Goal: Task Accomplishment & Management: Use online tool/utility

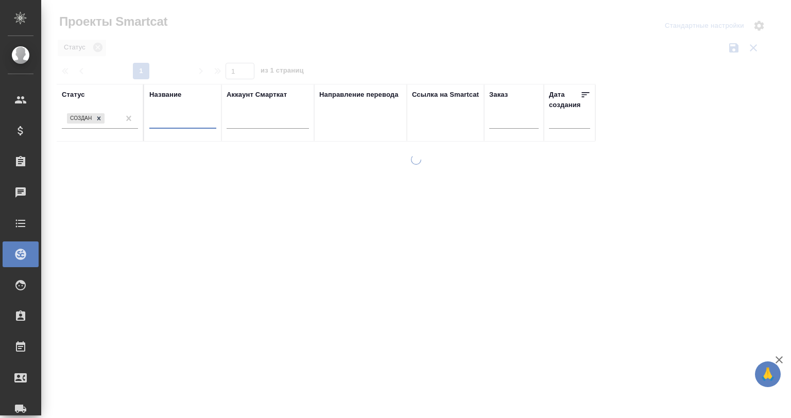
click at [169, 125] on input "text" at bounding box center [182, 121] width 67 height 13
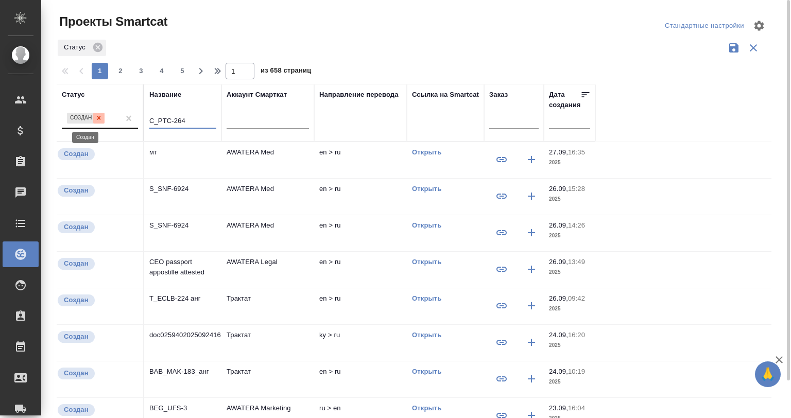
click at [96, 114] on div at bounding box center [98, 118] width 11 height 11
type input "C_PTC-264"
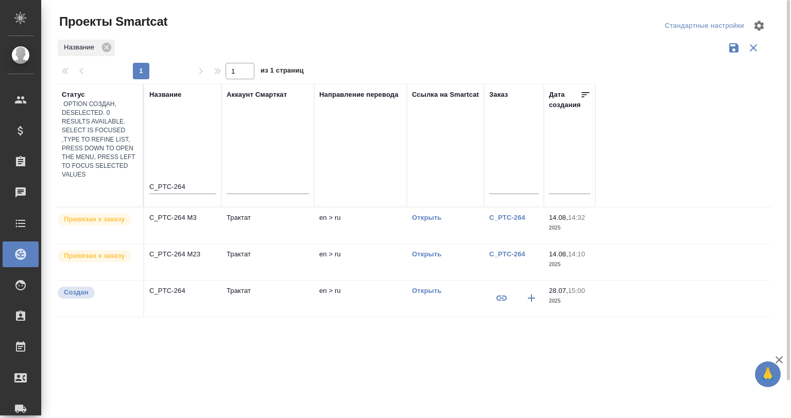
drag, startPoint x: 285, startPoint y: 163, endPoint x: 256, endPoint y: 157, distance: 29.5
click at [256, 208] on td "Трактат" at bounding box center [267, 226] width 93 height 36
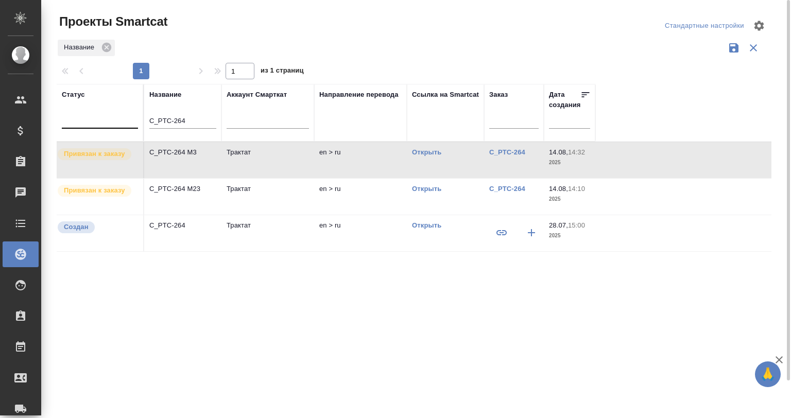
click at [218, 165] on td "C_PTC-264 M3" at bounding box center [182, 160] width 77 height 36
click at [217, 165] on td "C_PTC-264 M3" at bounding box center [182, 160] width 77 height 36
click at [174, 150] on p "C_PTC-264 M3" at bounding box center [182, 152] width 67 height 10
click at [175, 192] on p "C_PTC-264 M23" at bounding box center [182, 189] width 67 height 10
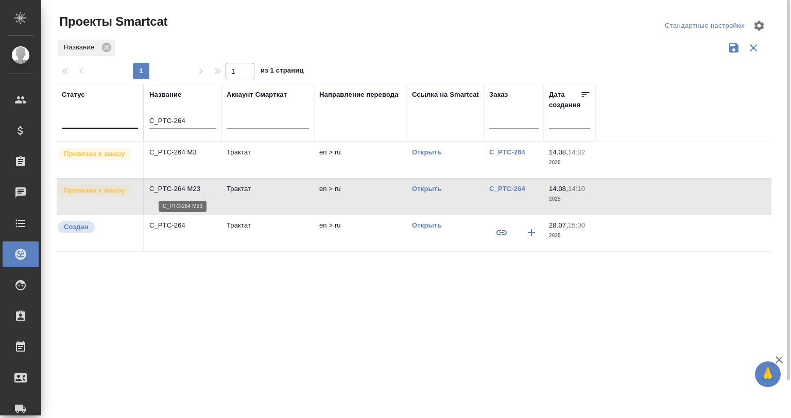
click at [175, 192] on p "C_PTC-264 M23" at bounding box center [182, 189] width 67 height 10
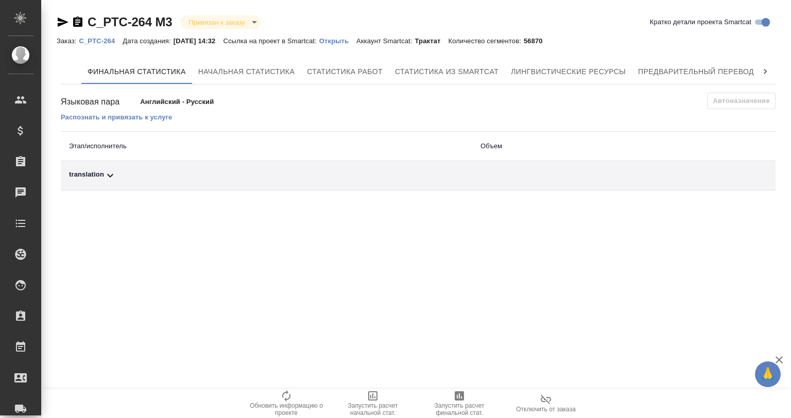
click at [349, 41] on p "Открыть" at bounding box center [337, 41] width 37 height 8
click at [704, 75] on span "Предварительный перевод" at bounding box center [696, 71] width 116 height 13
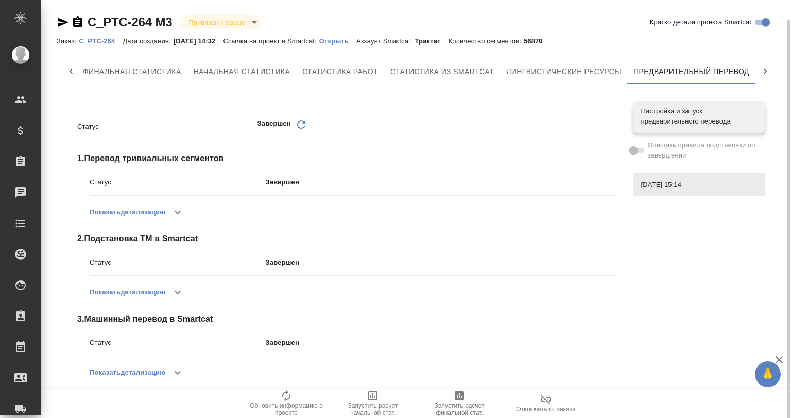
scroll to position [10, 0]
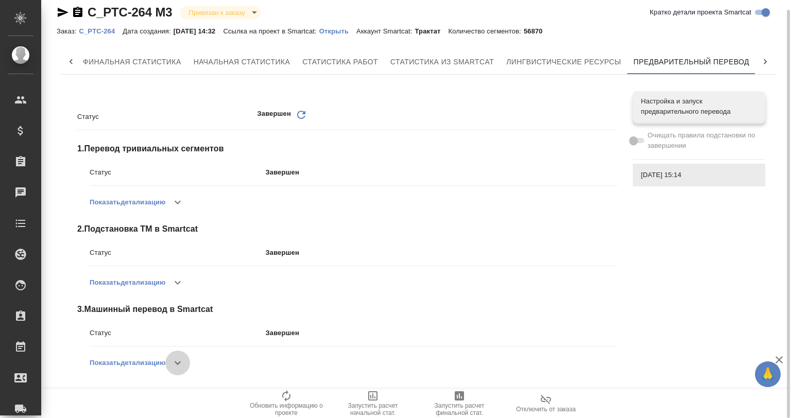
click at [178, 364] on icon "button" at bounding box center [177, 363] width 12 height 12
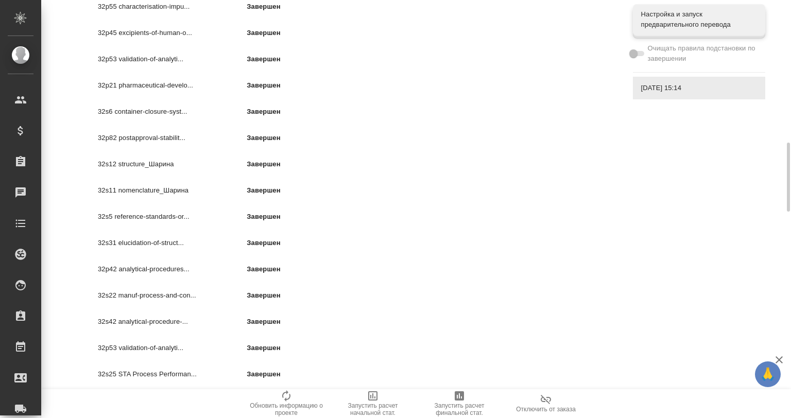
scroll to position [1207, 0]
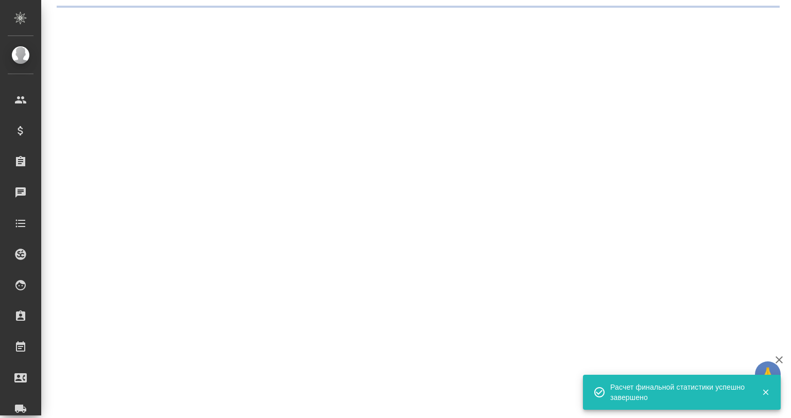
click at [727, 61] on div ".cls-1 fill:#fff; AWATERA Gvozdikov Andrey Клиенты Спецификации Заказы 0 Чаты T…" at bounding box center [395, 209] width 791 height 418
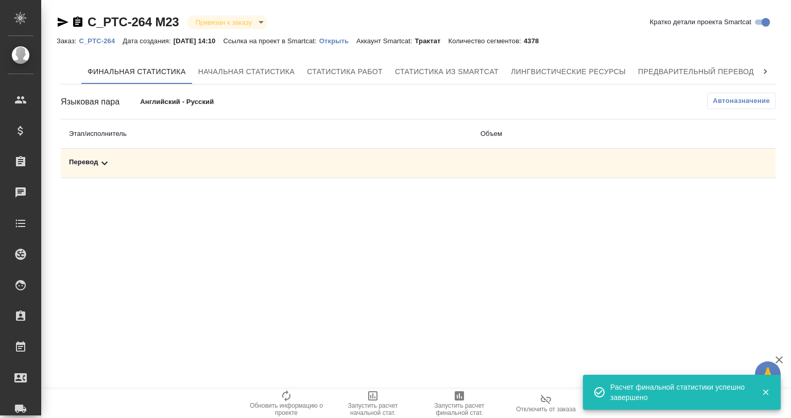
click at [727, 61] on button "Предварительный перевод" at bounding box center [696, 71] width 128 height 25
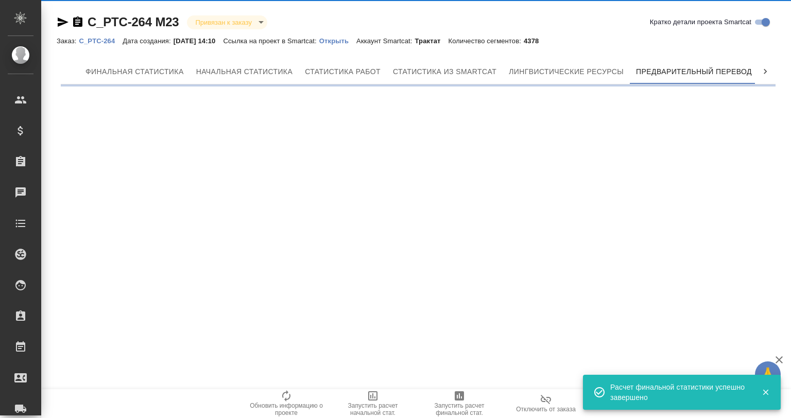
scroll to position [0, 5]
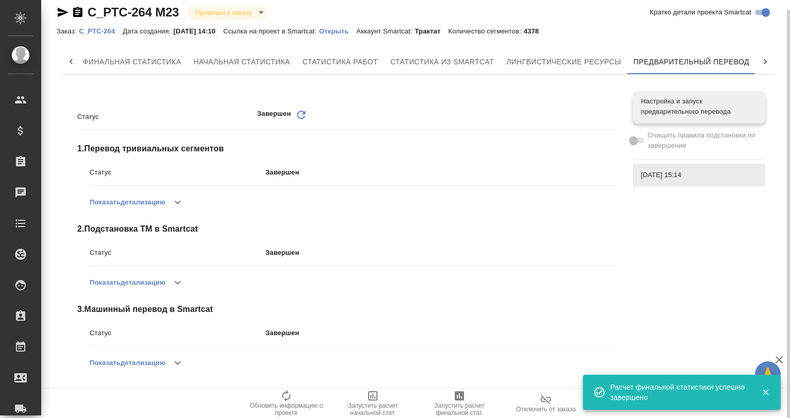
click at [174, 363] on icon "button" at bounding box center [177, 363] width 12 height 12
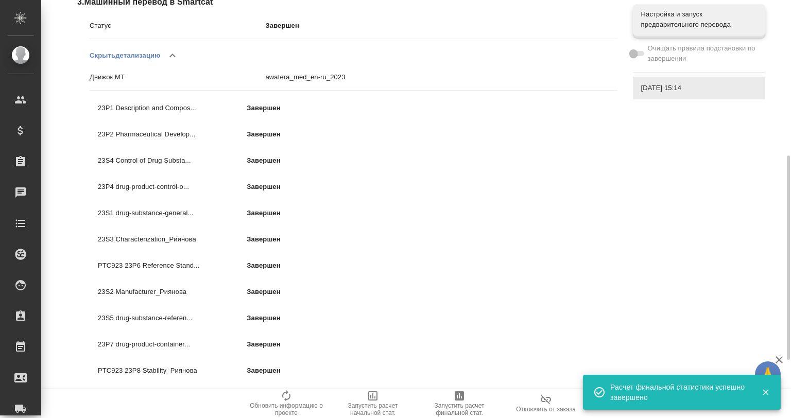
scroll to position [386, 0]
